Goal: Navigation & Orientation: Find specific page/section

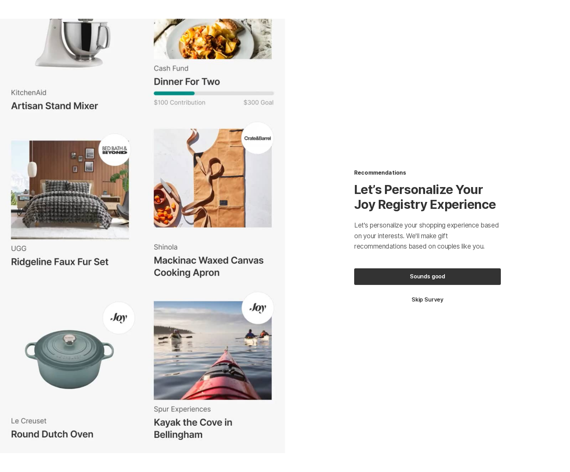
click at [436, 303] on button "Skip Survey" at bounding box center [427, 300] width 147 height 8
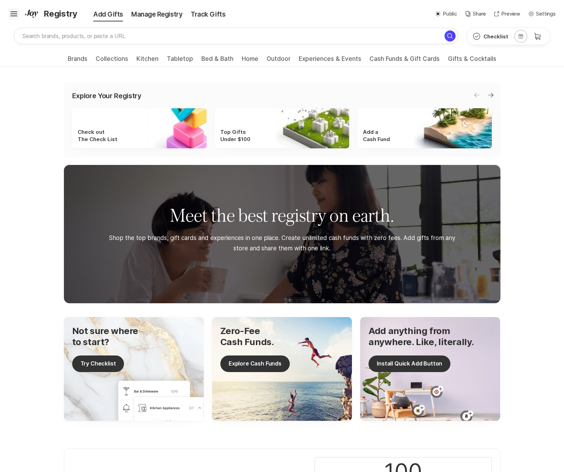
click at [16, 12] on icon at bounding box center [13, 12] width 7 height 3
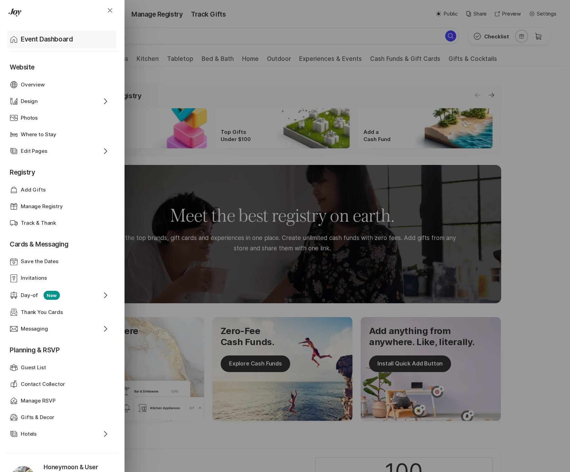
click at [29, 36] on p "Event Dashboard" at bounding box center [47, 40] width 52 height 10
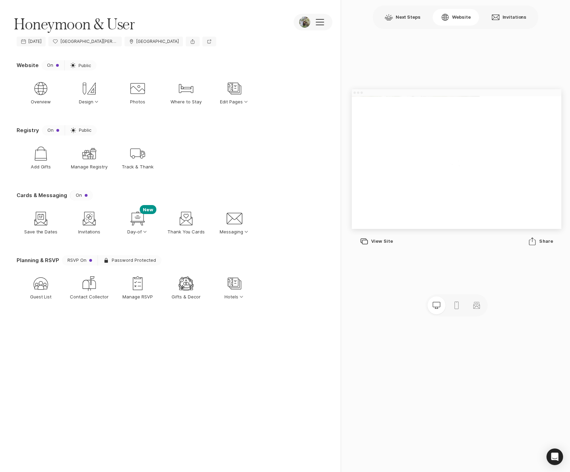
click at [262, 153] on nav "Shop Add Gifts Gift Manage Registry Shipping Track & Thank" at bounding box center [172, 157] width 310 height 39
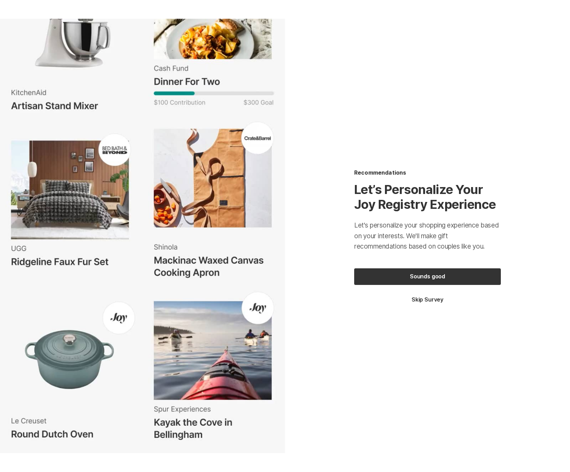
click at [427, 302] on button "Skip Survey" at bounding box center [427, 300] width 147 height 8
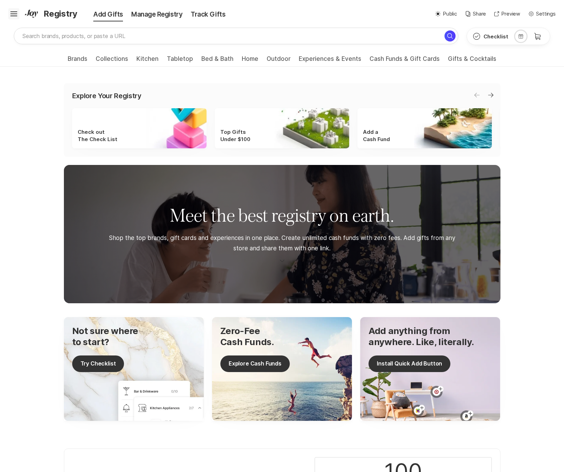
click at [14, 13] on icon at bounding box center [13, 12] width 7 height 3
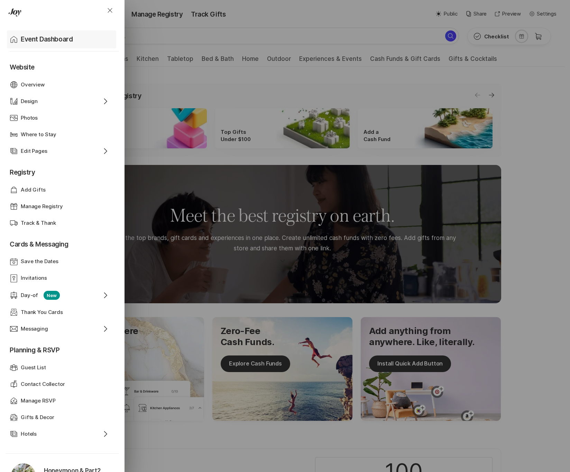
click at [46, 44] on p "Event Dashboard" at bounding box center [47, 40] width 52 height 10
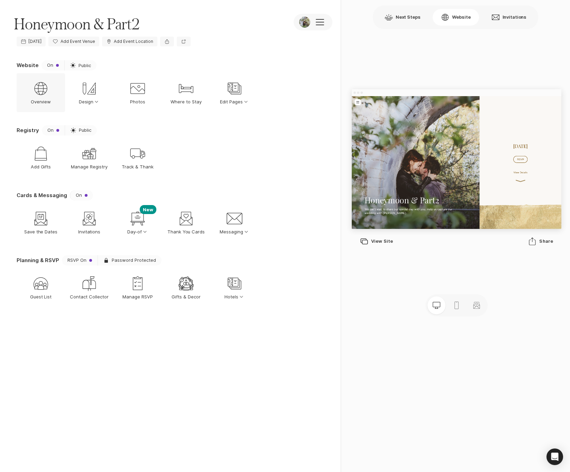
click at [32, 91] on icon "Web Globe" at bounding box center [40, 88] width 17 height 17
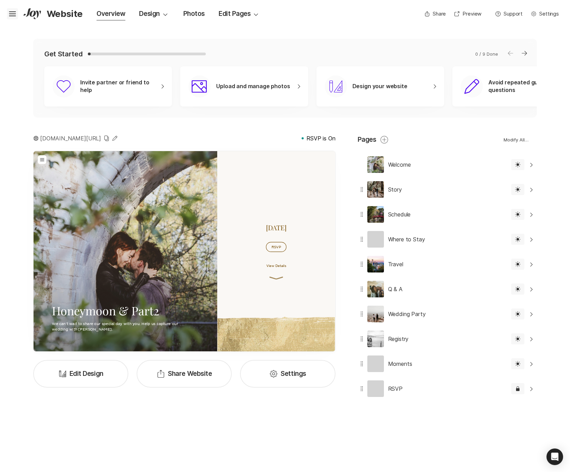
click at [12, 11] on icon at bounding box center [12, 12] width 7 height 3
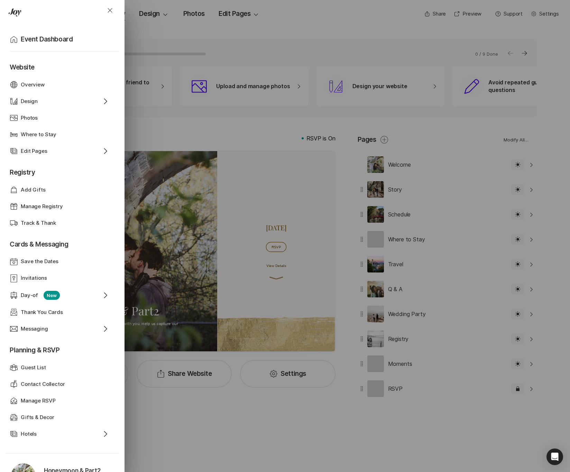
click at [310, 9] on div "Close Home Event Dashboard Website Web Globe Overview Design Design Chevron Rig…" at bounding box center [285, 236] width 570 height 472
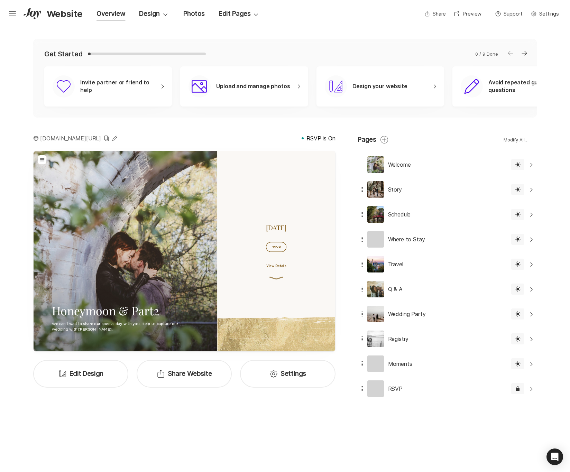
click at [3, 13] on div "Hamburger Website Overview Design Option Select Down Photos Edit Pages Option S…" at bounding box center [285, 14] width 570 height 28
click at [7, 13] on icon "Hamburger" at bounding box center [12, 13] width 11 height 11
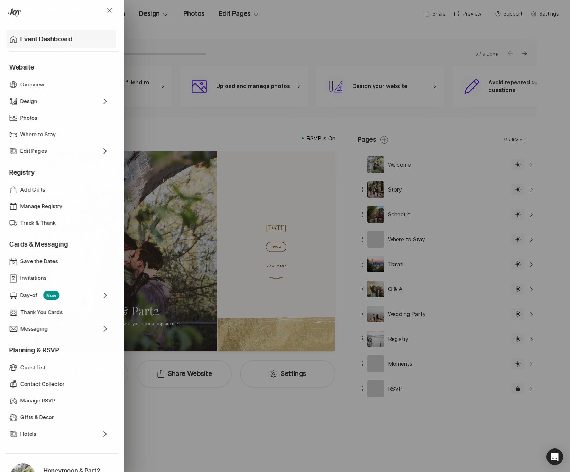
click at [38, 40] on p "Event Dashboard" at bounding box center [46, 40] width 52 height 10
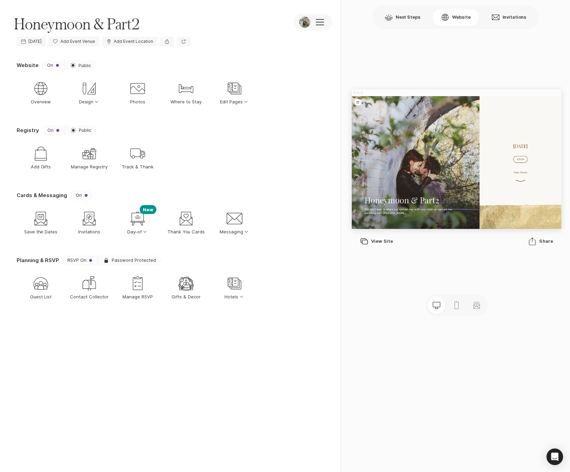
click at [219, 327] on div "Website On Sun Public Web Globe Overview Design Design Option Select Down Desig…" at bounding box center [170, 198] width 340 height 277
